Goal: Task Accomplishment & Management: Complete application form

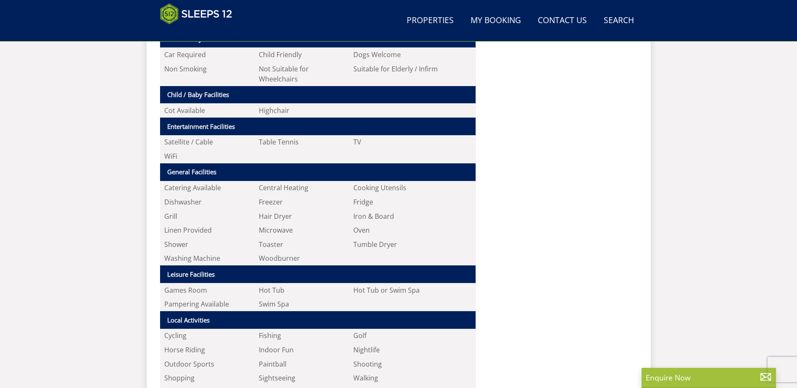
scroll to position [771, 0]
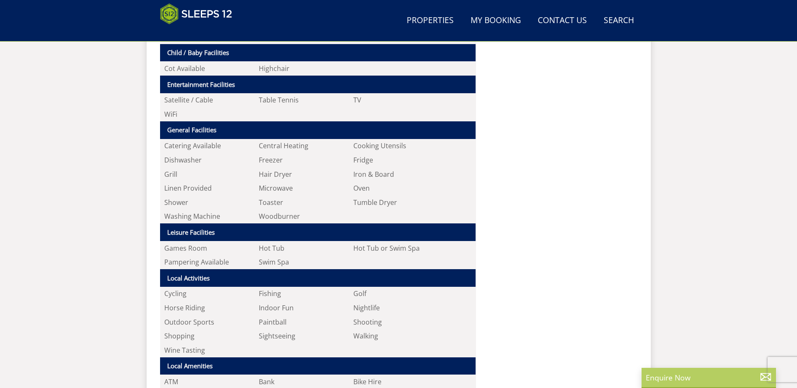
click at [672, 377] on p "Enquire Now" at bounding box center [708, 377] width 126 height 11
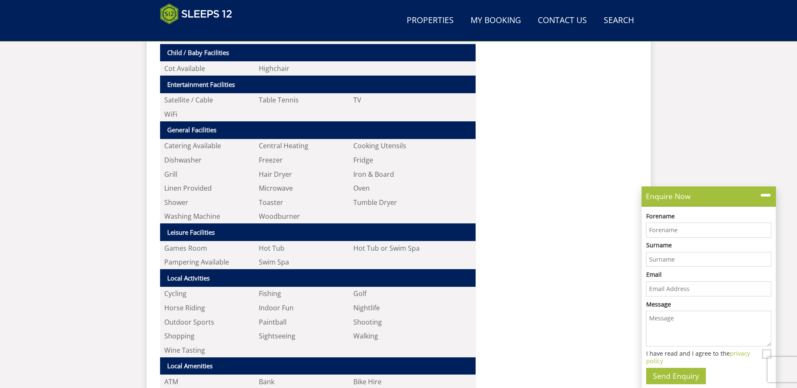
click at [672, 232] on input "Forename" at bounding box center [708, 230] width 125 height 15
type input "[PERSON_NAME]"
type input "curzon"
drag, startPoint x: 722, startPoint y: 289, endPoint x: 658, endPoint y: 296, distance: 64.6
click at [658, 296] on input "[PERSON_NAME][EMAIL_ADDRESS][DOMAIN_NAME]" at bounding box center [708, 288] width 125 height 15
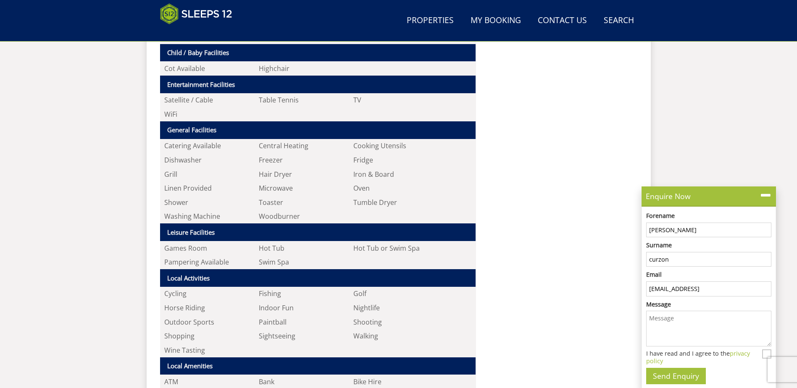
type input "[EMAIL_ADDRESS][DOMAIN_NAME]"
click at [660, 326] on textarea "Message" at bounding box center [708, 329] width 125 height 36
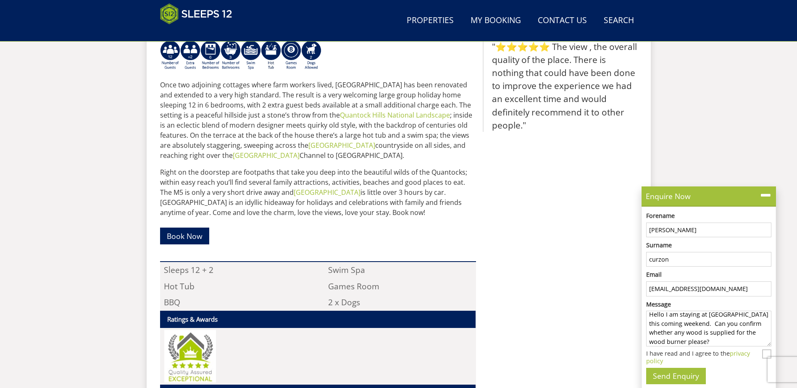
scroll to position [386, 0]
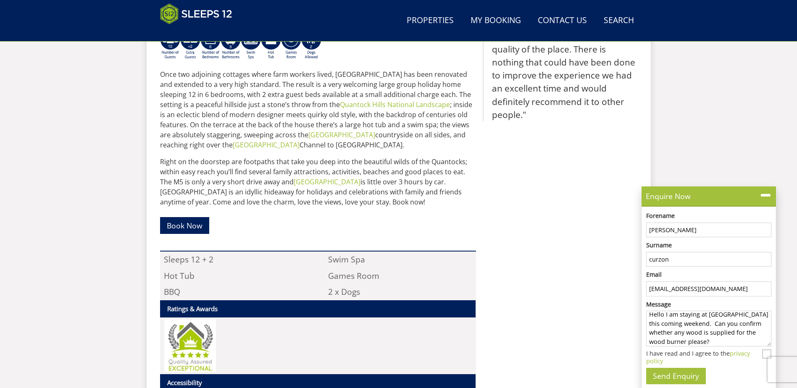
type textarea "Hello I am staying at [GEOGRAPHIC_DATA] this coming weekend. Can you confirm wh…"
click at [768, 353] on input "I have read and I agree to the privacy policy" at bounding box center [766, 353] width 9 height 9
checkbox input "true"
click at [686, 376] on button "Send Enquiry" at bounding box center [676, 376] width 60 height 16
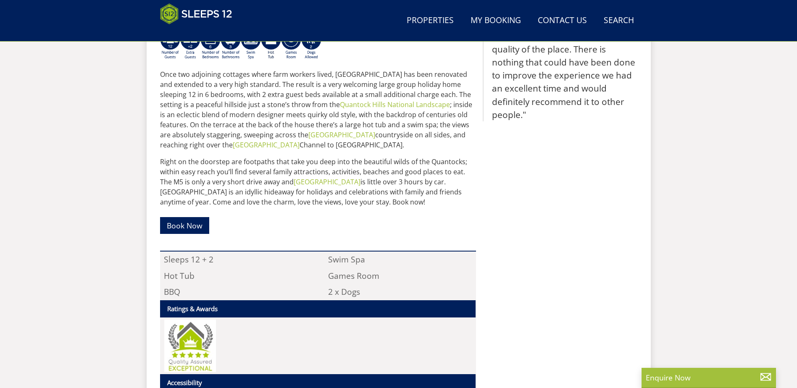
scroll to position [344, 0]
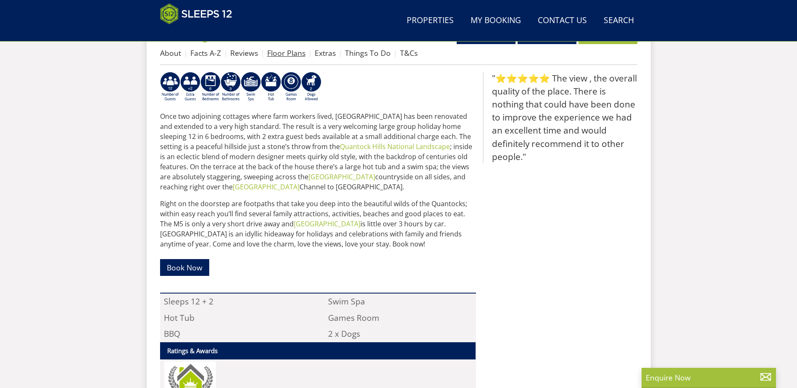
click at [283, 51] on link "Floor Plans" at bounding box center [286, 53] width 38 height 10
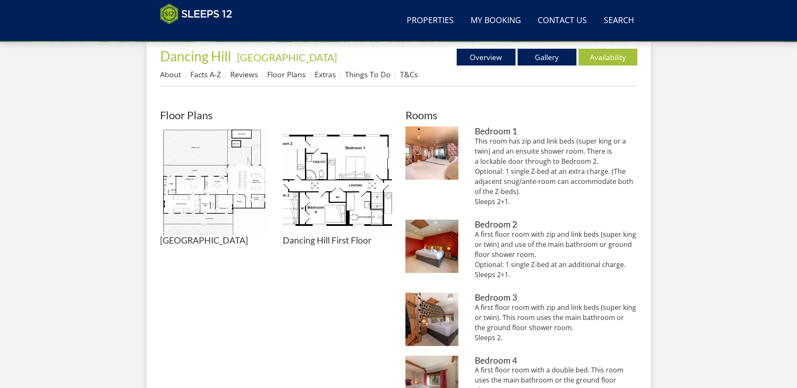
scroll to position [344, 0]
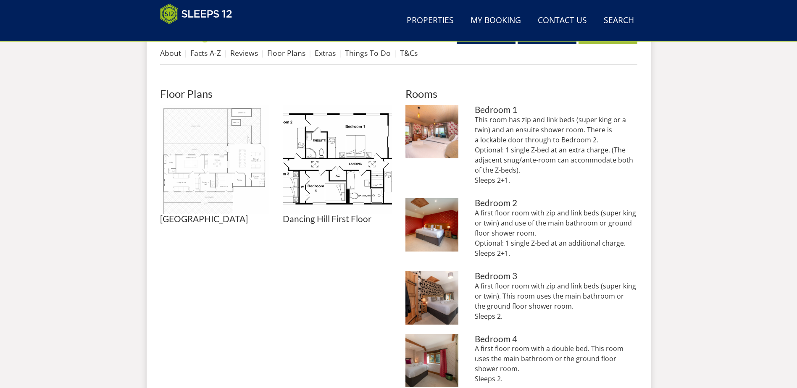
click at [200, 171] on img at bounding box center [214, 159] width 109 height 109
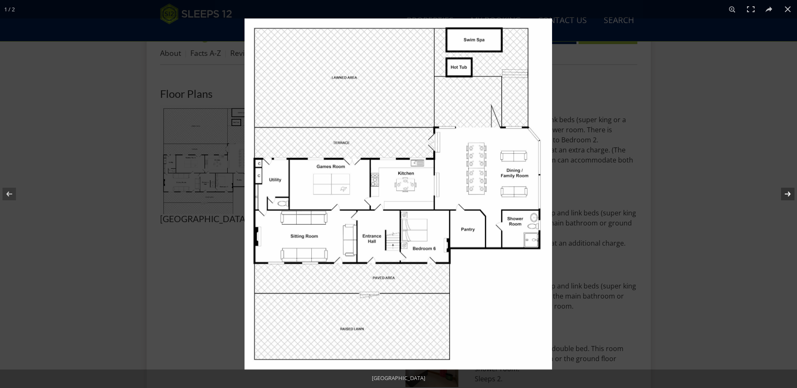
click at [791, 194] on button at bounding box center [781, 194] width 29 height 42
